Goal: Transaction & Acquisition: Purchase product/service

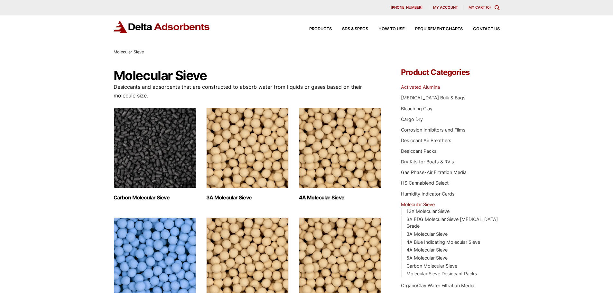
click at [422, 88] on link "Activated Alumina" at bounding box center [420, 86] width 39 height 5
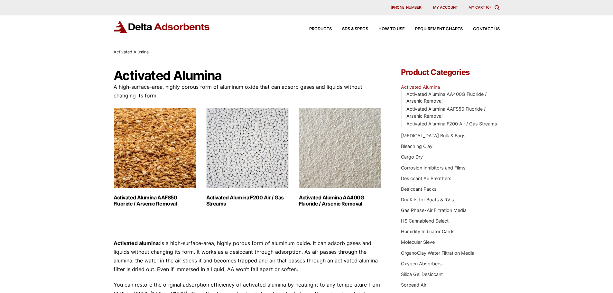
click at [245, 178] on img "Visit product category Activated Alumina F200 Air / Gas Streams" at bounding box center [247, 148] width 82 height 80
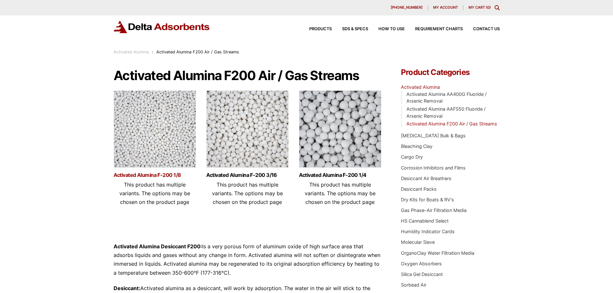
click at [153, 177] on link "Activated Alumina F-200 1/8" at bounding box center [155, 174] width 82 height 5
